Goal: Transaction & Acquisition: Purchase product/service

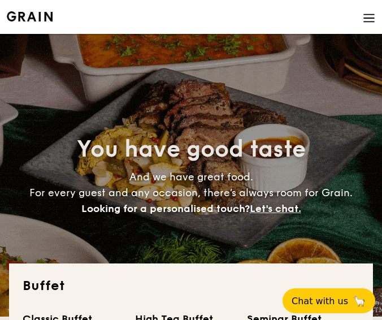
select select
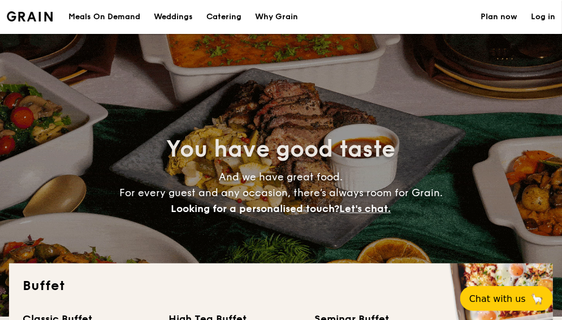
click at [234, 16] on h1 "Catering" at bounding box center [223, 17] width 35 height 34
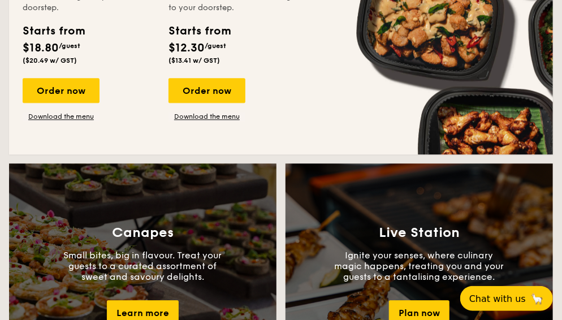
scroll to position [962, 0]
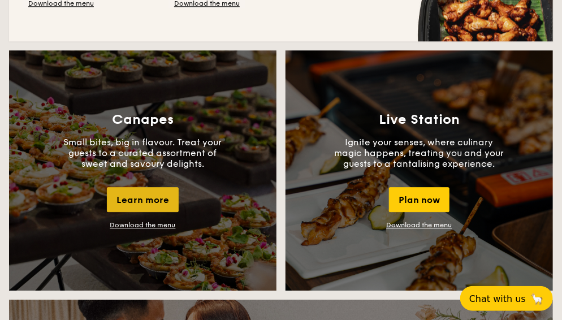
click at [140, 205] on div "Learn more" at bounding box center [143, 199] width 72 height 25
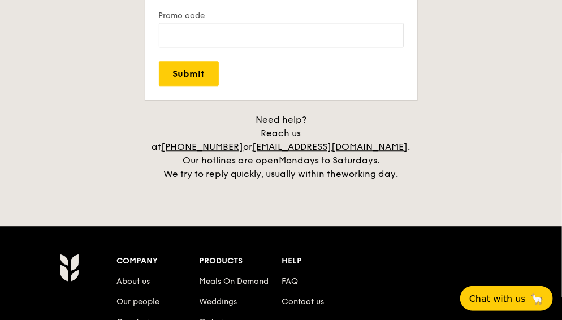
scroll to position [2460, 0]
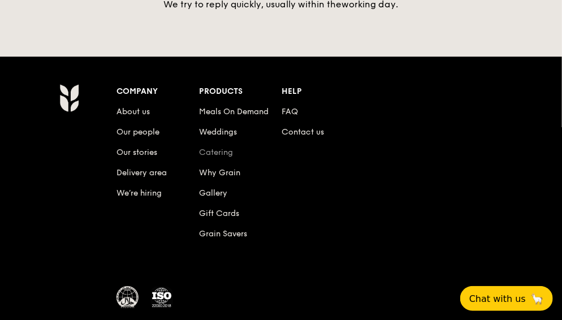
click at [226, 148] on link "Catering" at bounding box center [216, 153] width 34 height 10
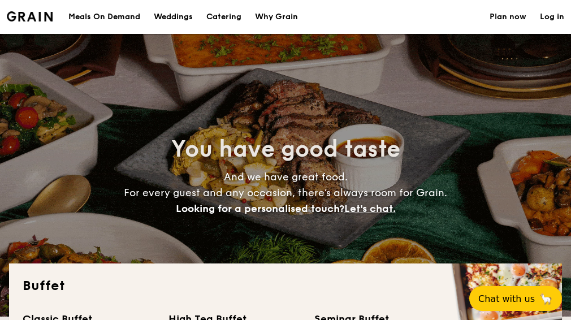
select select
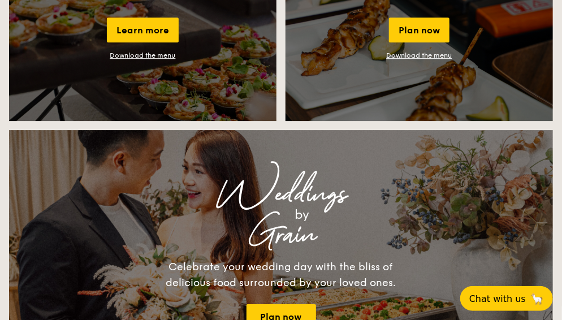
scroll to position [1357, 0]
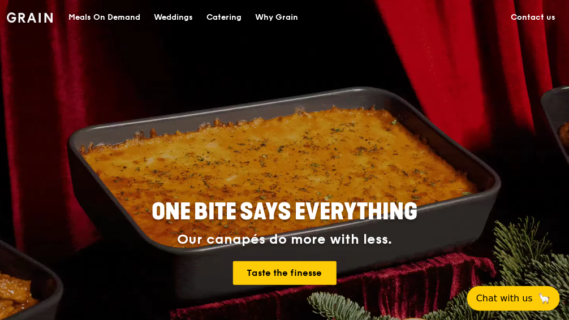
click at [235, 16] on div "Catering" at bounding box center [223, 18] width 35 height 34
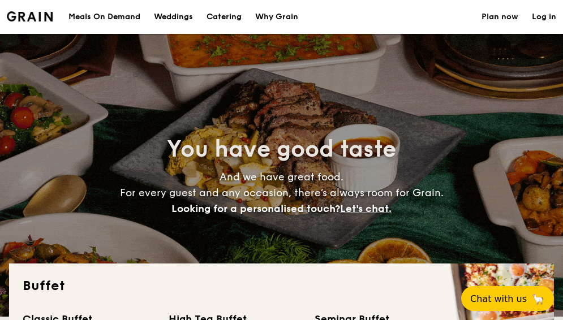
select select
click at [231, 14] on h1 "Catering" at bounding box center [223, 17] width 35 height 34
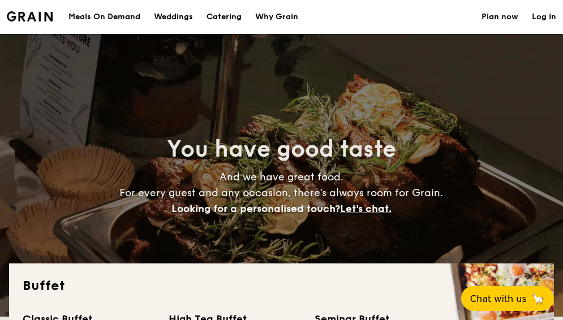
click at [225, 17] on h1 "Catering" at bounding box center [223, 17] width 35 height 34
click at [109, 16] on div "Meals On Demand" at bounding box center [104, 17] width 72 height 34
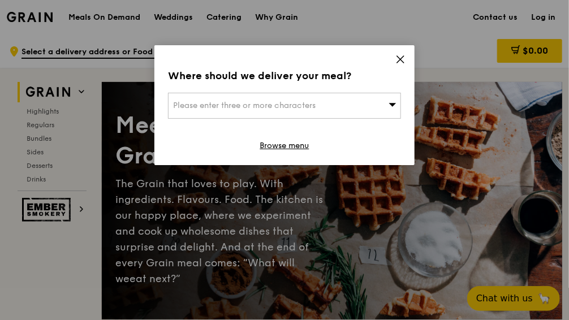
click at [403, 62] on icon at bounding box center [400, 59] width 7 height 7
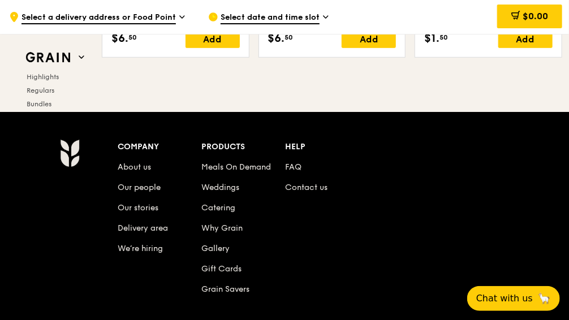
scroll to position [4411, 0]
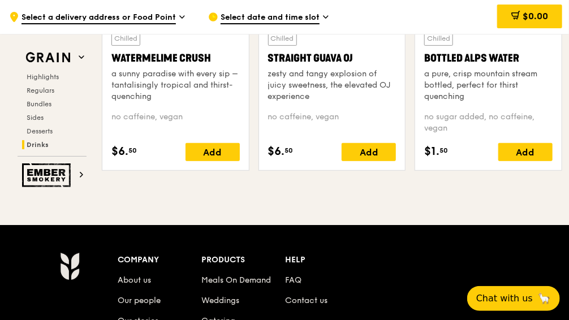
drag, startPoint x: 568, startPoint y: 294, endPoint x: 594, endPoint y: 168, distance: 128.2
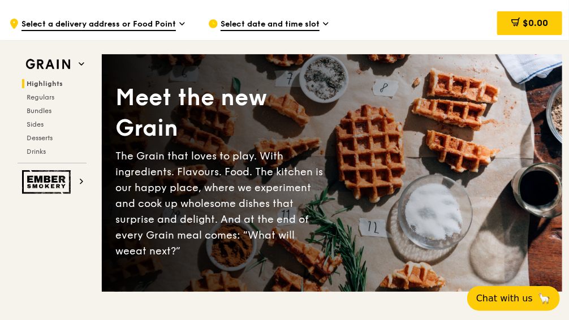
scroll to position [0, 0]
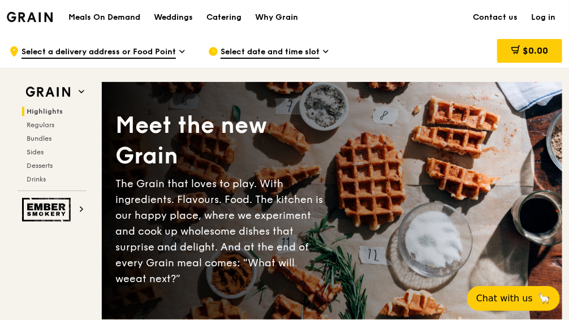
click at [358, 186] on div "Meet the new Grain The Grain that loves to play. With ingredients. Flavours. Fo…" at bounding box center [332, 201] width 460 height 208
click at [44, 123] on span "Regulars" at bounding box center [42, 125] width 30 height 8
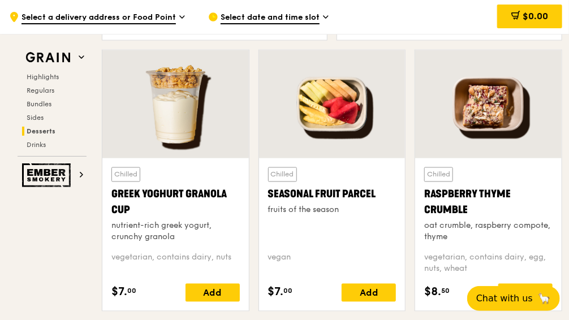
scroll to position [3231, 0]
